Goal: Task Accomplishment & Management: Manage account settings

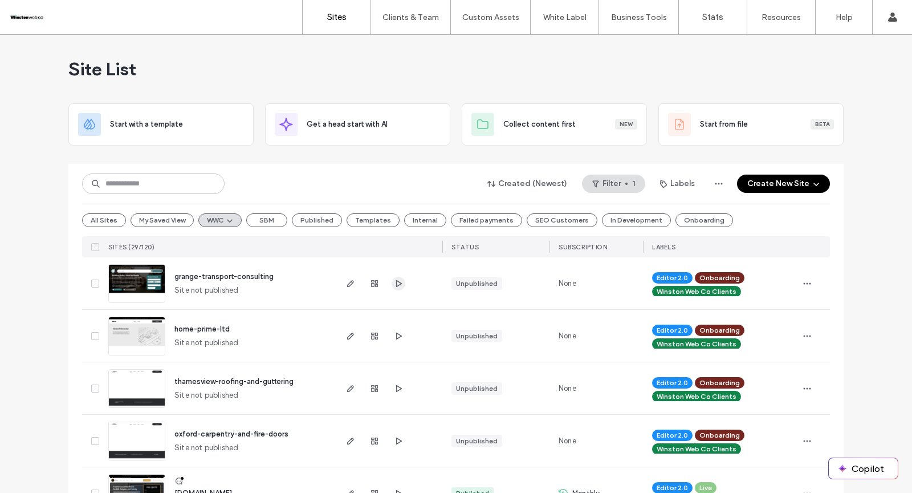
click at [397, 282] on use "button" at bounding box center [399, 282] width 6 height 7
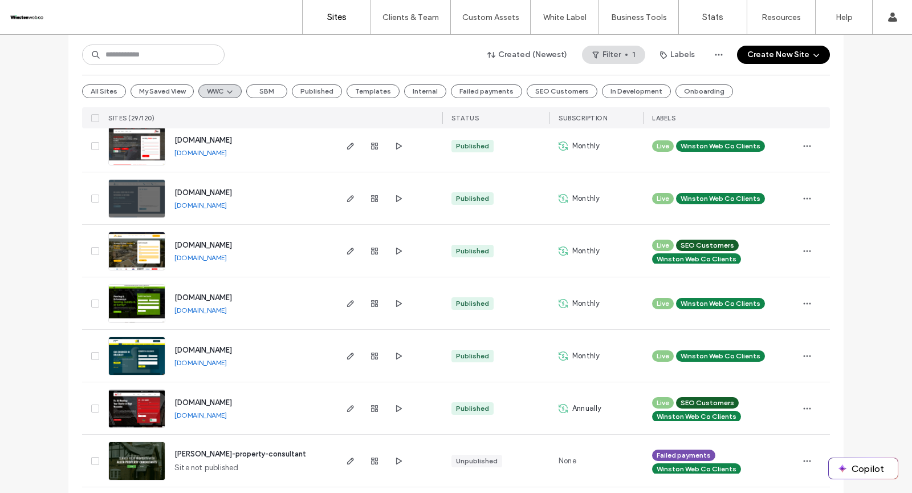
scroll to position [1235, 0]
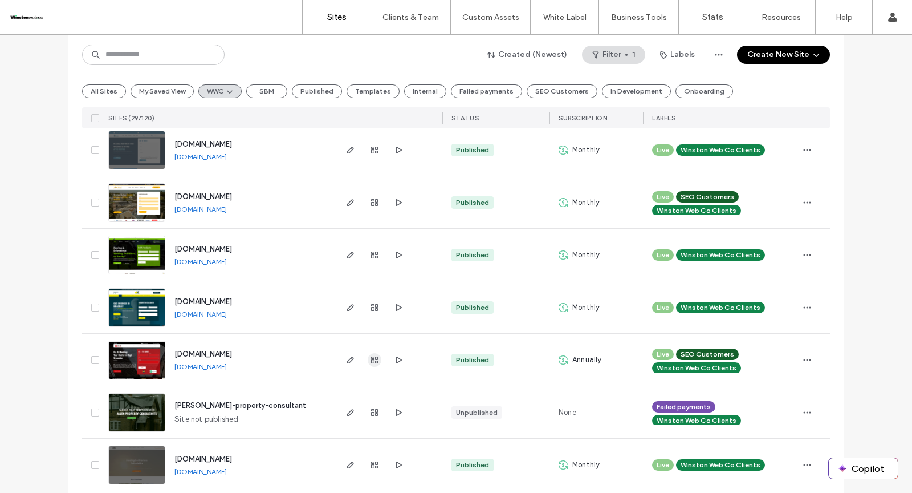
click at [370, 358] on icon "button" at bounding box center [374, 359] width 9 height 9
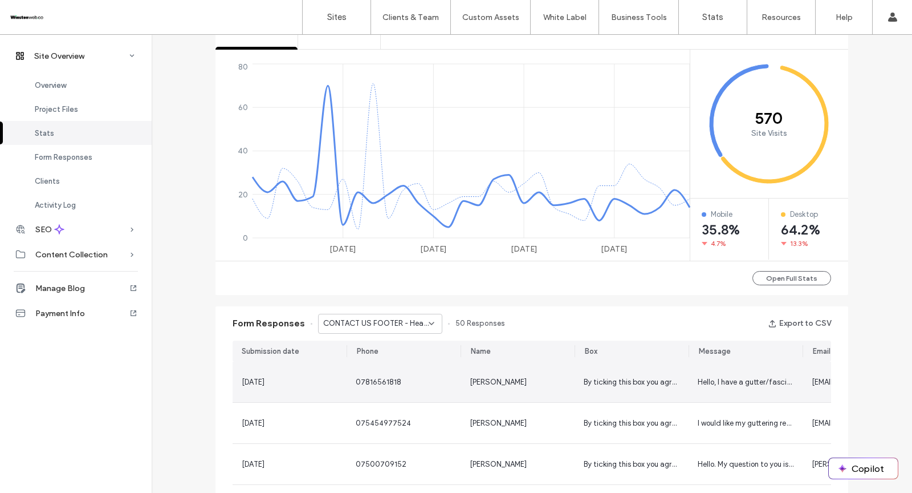
scroll to position [611, 0]
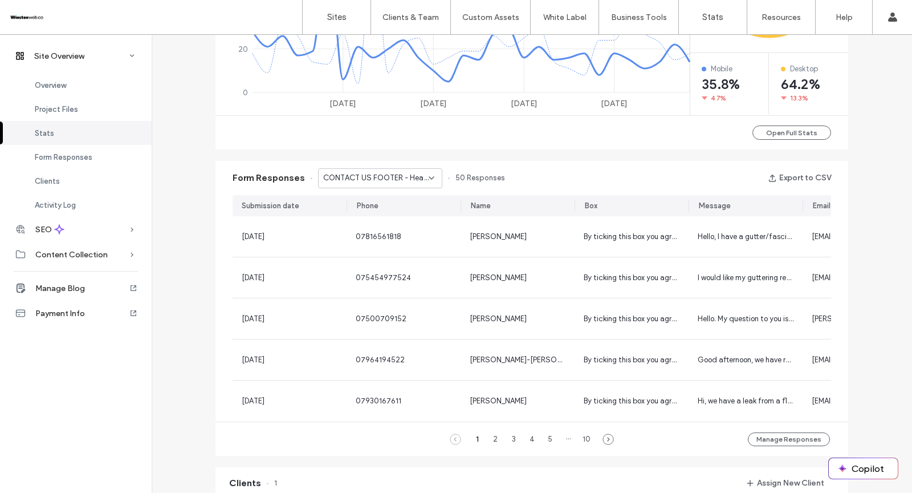
click at [378, 176] on span "CONTACT US FOOTER - Header/Footer" at bounding box center [376, 177] width 106 height 11
click at [365, 213] on span "CONTACT US PAGE - Contact page" at bounding box center [373, 217] width 110 height 11
click at [490, 441] on div "2" at bounding box center [496, 439] width 14 height 14
click at [408, 179] on span "CONTACT US PAGE - Contact page" at bounding box center [376, 177] width 106 height 11
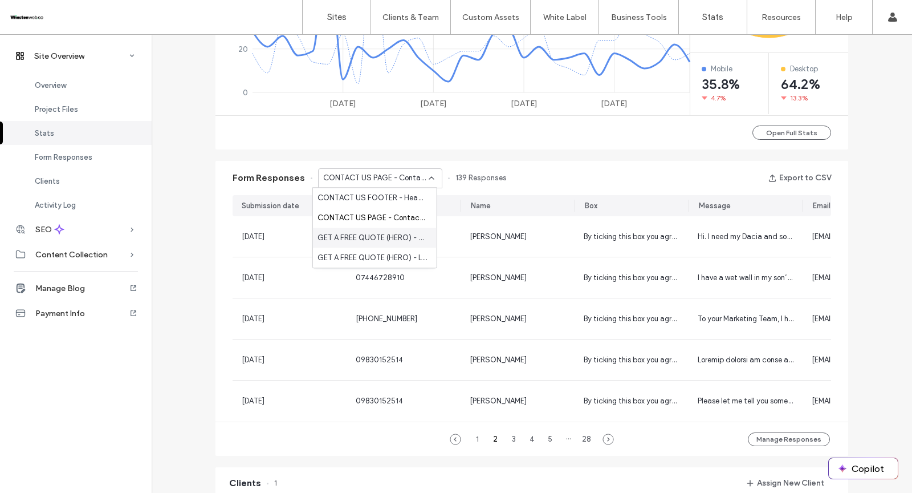
click at [387, 237] on span "GET A FREE QUOTE (HERO) - Home page" at bounding box center [373, 237] width 110 height 11
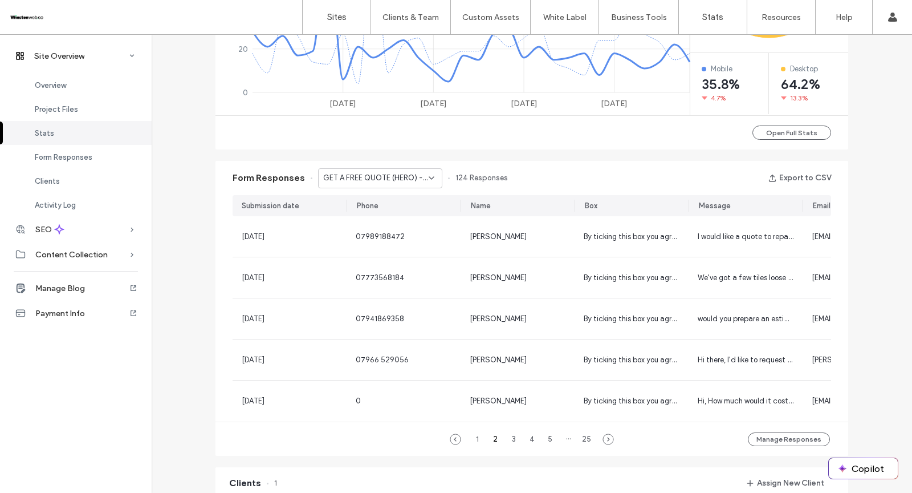
click at [384, 173] on span "GET A FREE QUOTE (HERO) - Home page" at bounding box center [376, 177] width 106 height 11
click at [374, 261] on span "GET A FREE QUOTE (HERO) - Location Page page" at bounding box center [373, 257] width 110 height 11
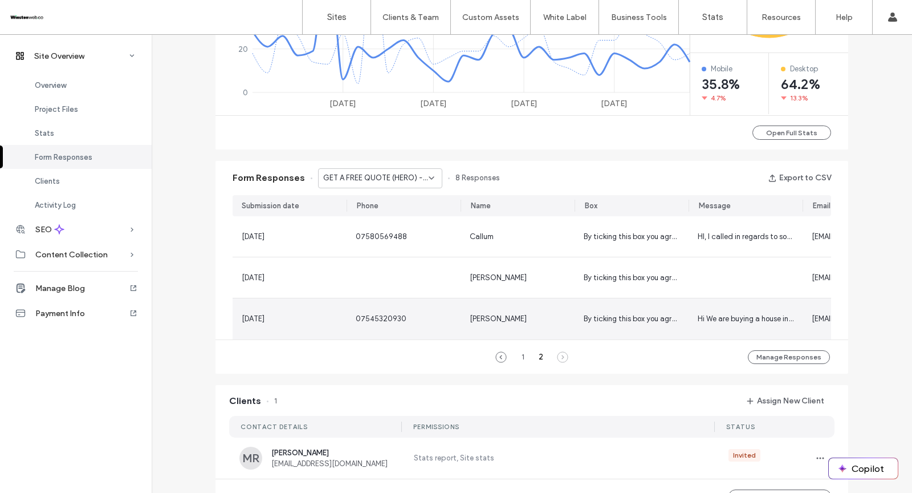
scroll to position [0, 86]
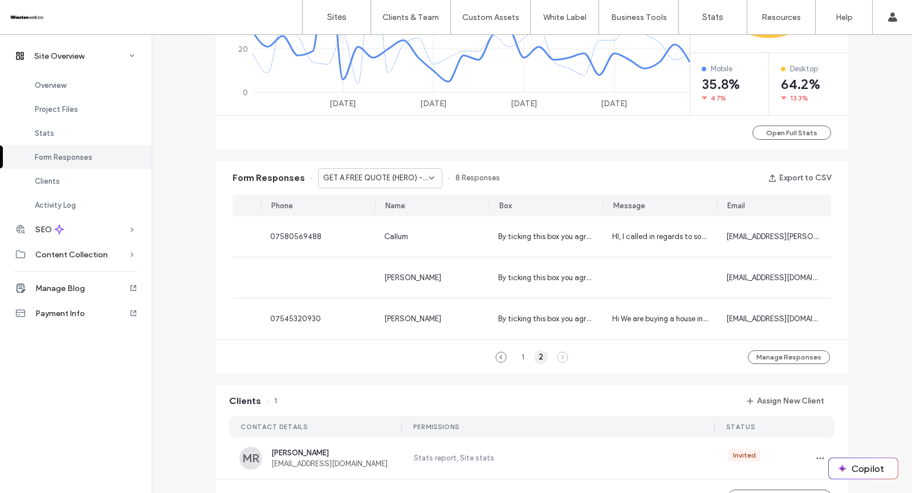
click at [537, 362] on div "2" at bounding box center [541, 357] width 14 height 14
click at [536, 361] on div "2" at bounding box center [541, 357] width 14 height 14
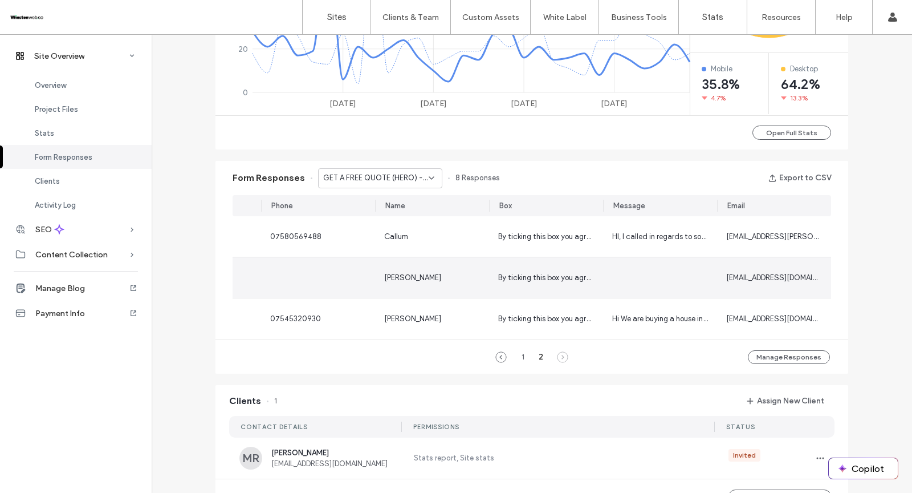
scroll to position [0, 0]
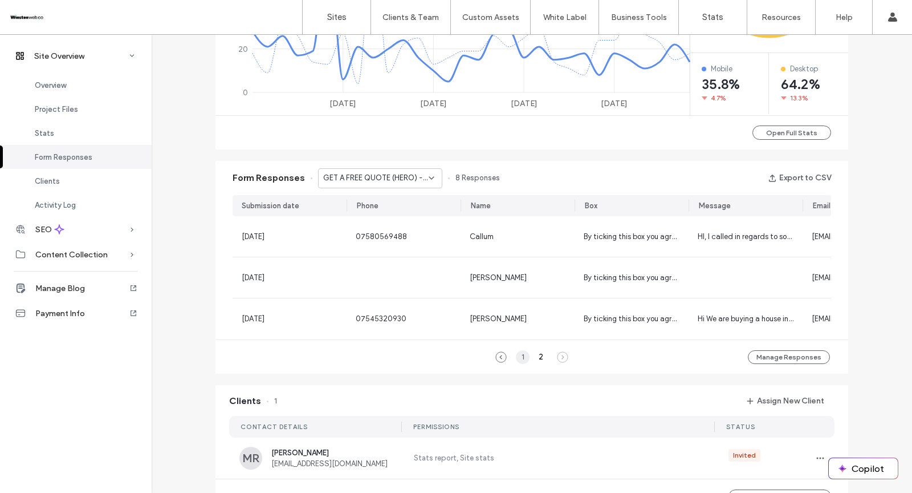
click at [516, 361] on div "1" at bounding box center [523, 357] width 14 height 14
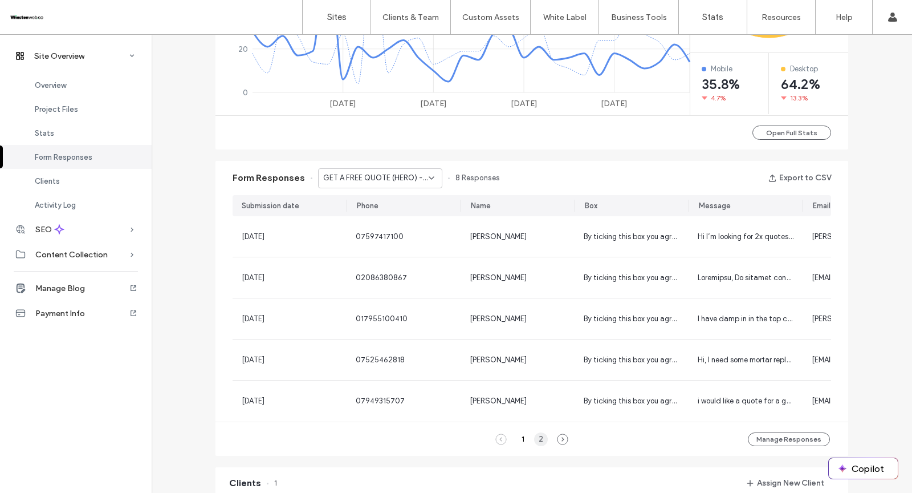
click at [537, 445] on div "2" at bounding box center [541, 439] width 14 height 14
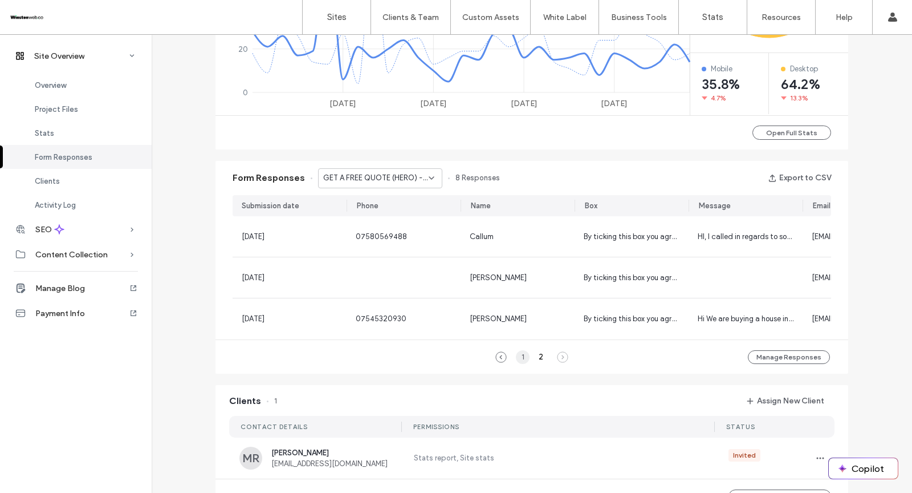
click at [516, 362] on div "1" at bounding box center [523, 357] width 14 height 14
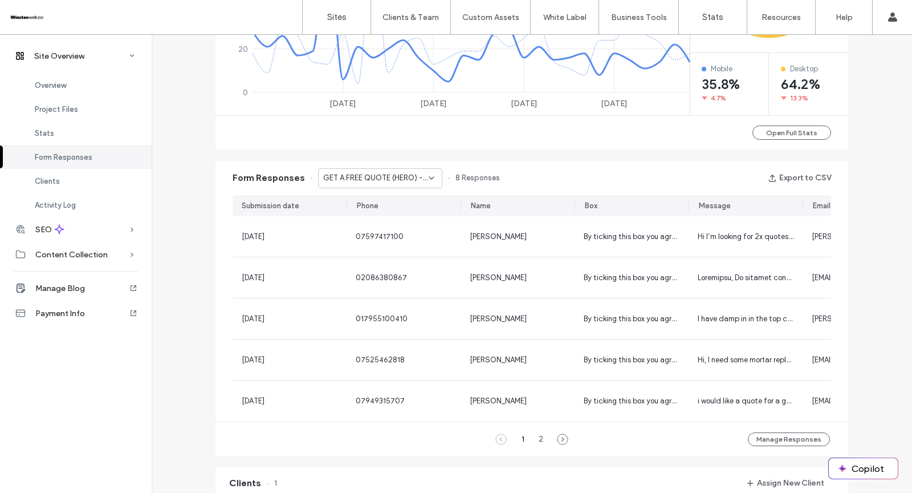
click at [399, 175] on span "GET A FREE QUOTE (HERO) - Location Page page" at bounding box center [376, 177] width 106 height 11
click at [383, 236] on span "GET A FREE QUOTE (HERO) - Home page" at bounding box center [373, 237] width 110 height 11
click at [492, 442] on div "2" at bounding box center [496, 439] width 14 height 14
click at [473, 441] on div "1" at bounding box center [477, 439] width 14 height 14
click at [366, 177] on span "GET A FREE QUOTE (HERO) - Home page" at bounding box center [376, 177] width 106 height 11
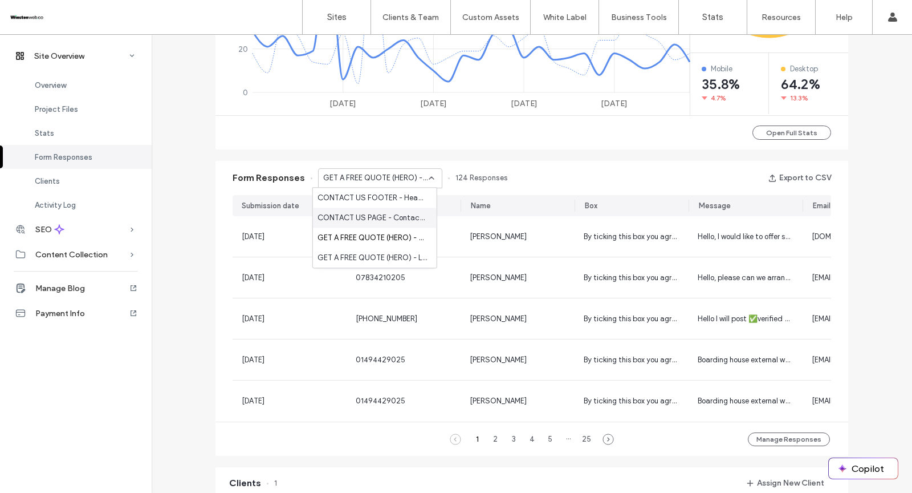
click at [352, 209] on div "CONTACT US PAGE - Contact page" at bounding box center [375, 218] width 124 height 20
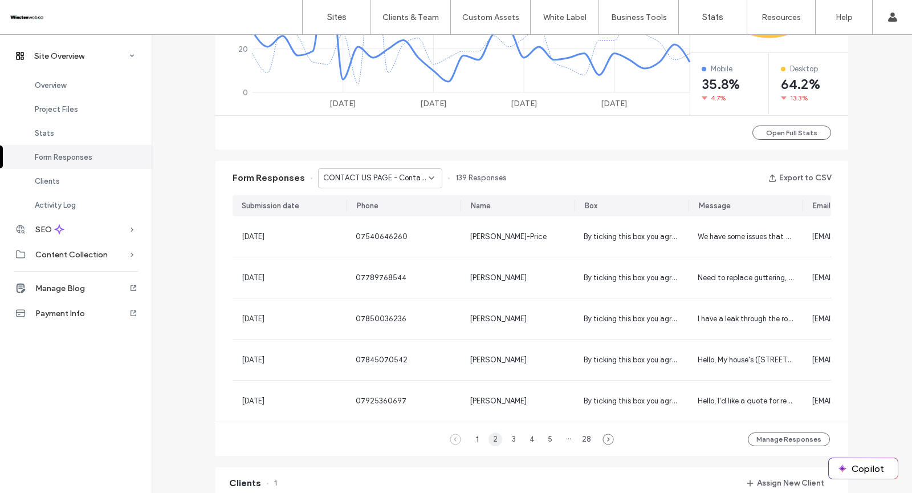
click at [490, 446] on div "2" at bounding box center [496, 439] width 14 height 14
click at [383, 176] on span "CONTACT US PAGE - Contact page" at bounding box center [376, 177] width 106 height 11
click at [381, 198] on span "CONTACT US FOOTER - Header/Footer" at bounding box center [373, 197] width 110 height 11
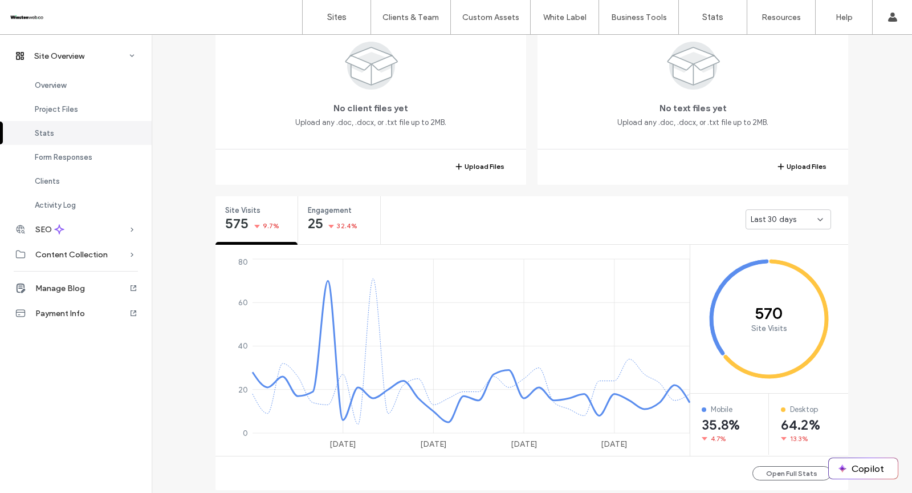
scroll to position [261, 0]
